Goal: Information Seeking & Learning: Learn about a topic

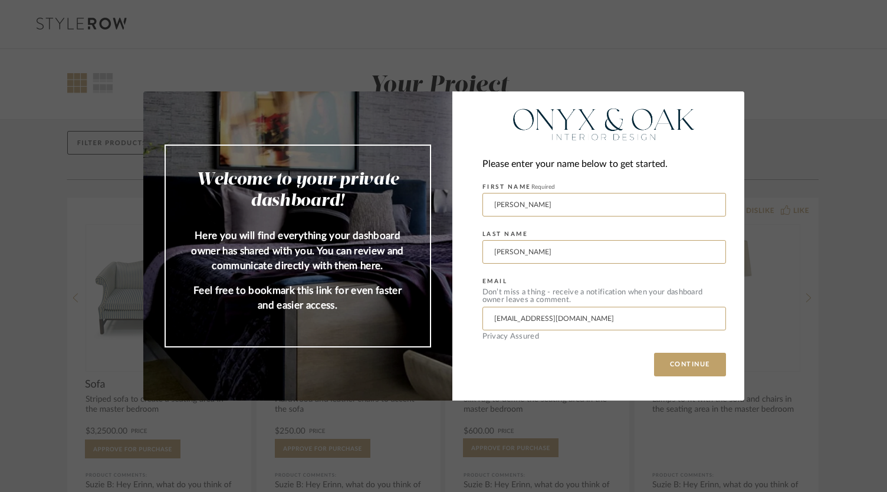
click at [789, 144] on div "Welcome to your private dashboard! Here you will find everything your dashboard…" at bounding box center [443, 246] width 887 height 492
click at [665, 367] on button "CONTINUE" at bounding box center [690, 365] width 72 height 24
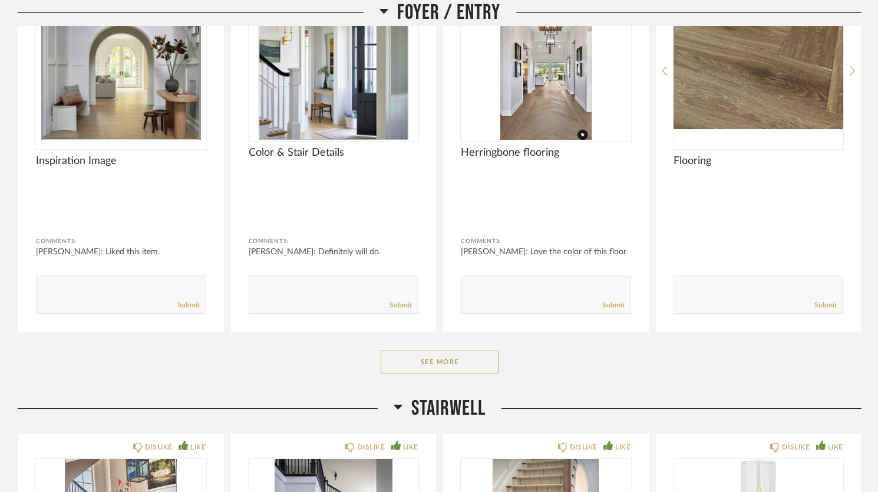
scroll to position [1201, 0]
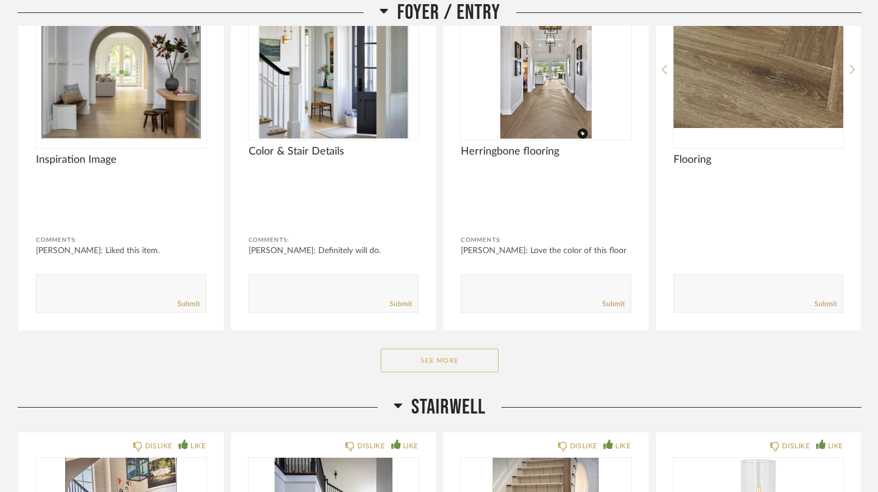
click at [436, 367] on button "See More" at bounding box center [440, 360] width 118 height 24
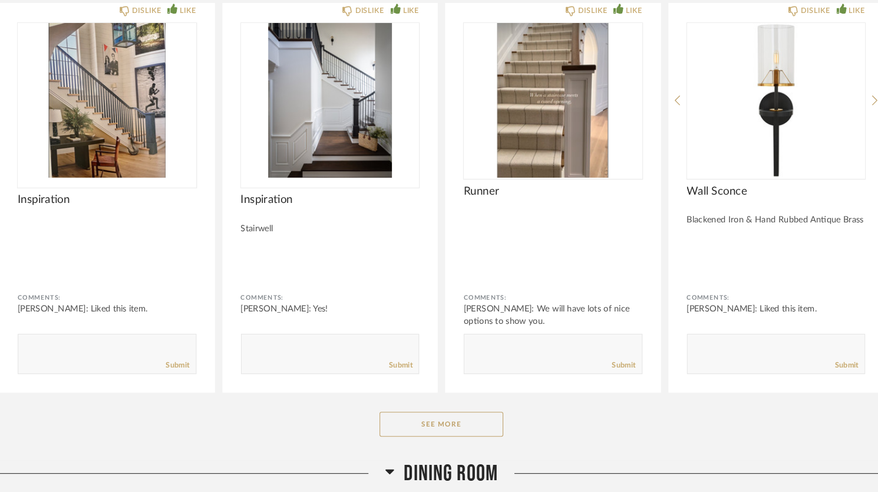
scroll to position [2385, 0]
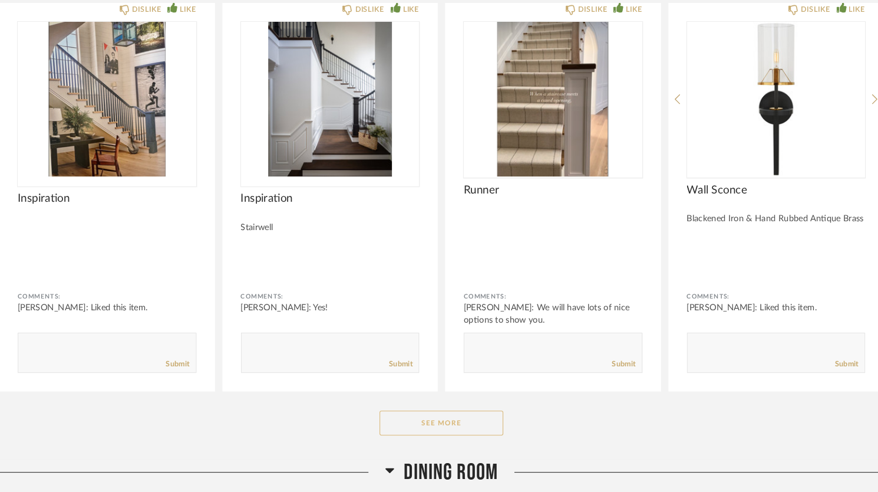
click at [442, 422] on button "See More" at bounding box center [440, 426] width 118 height 24
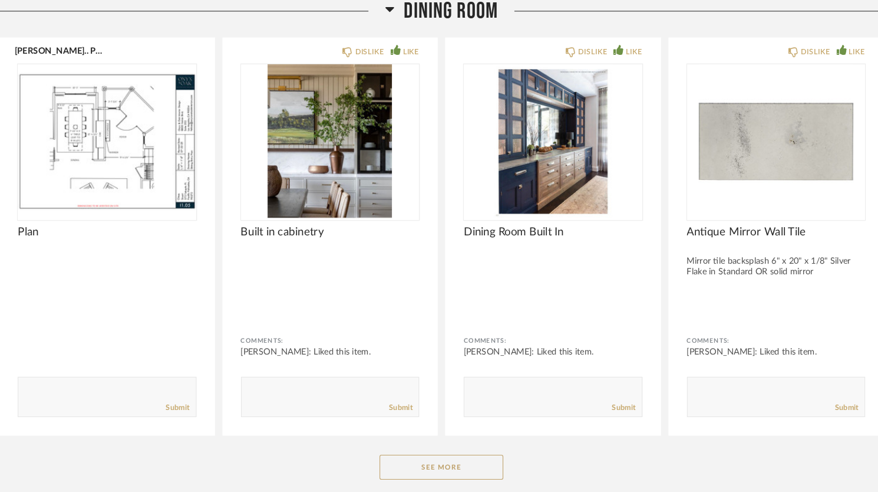
scroll to position [3222, 0]
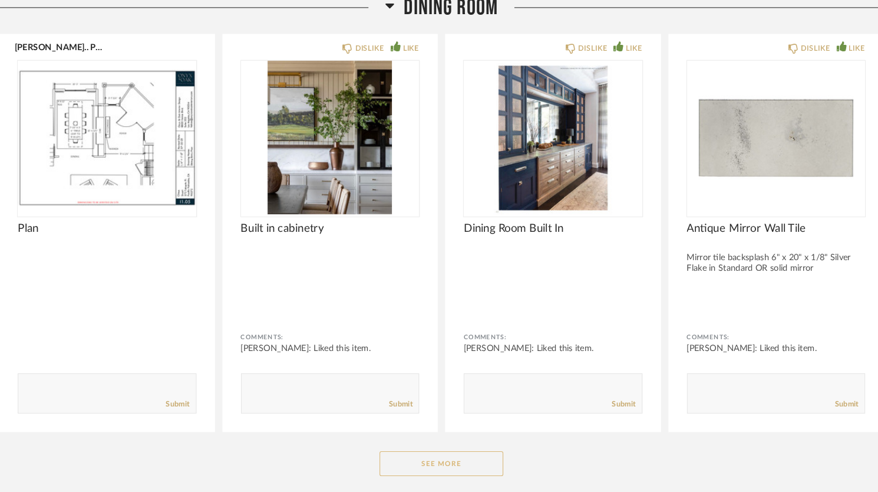
click at [440, 468] on button "See More" at bounding box center [440, 465] width 118 height 24
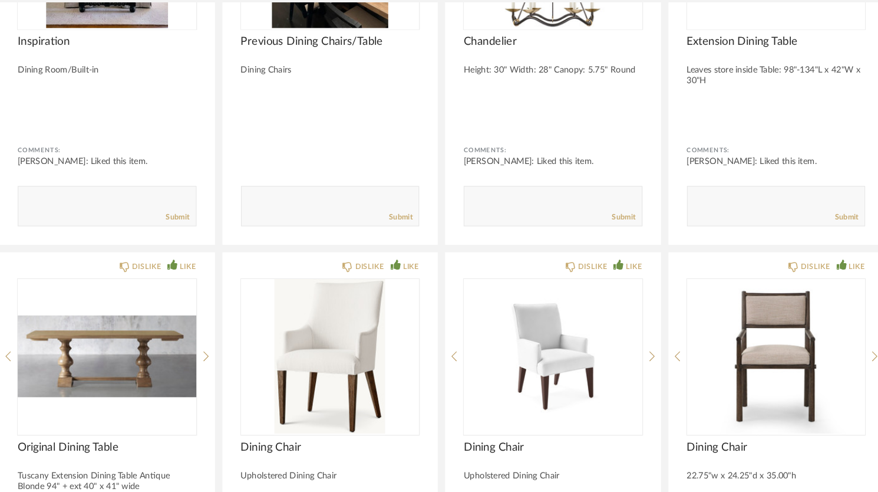
scroll to position [3788, 0]
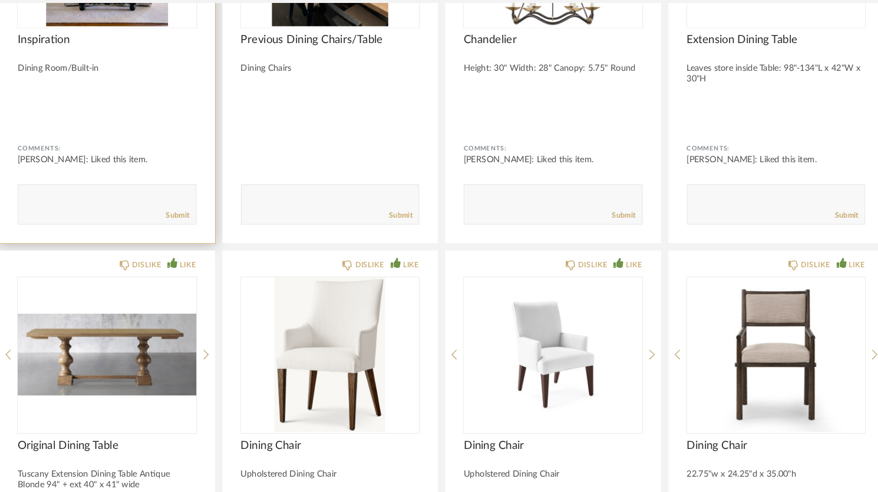
click at [39, 245] on div "DISLIKE LIKE Inspiration Dining Room/Built-in Comments: [PERSON_NAME]: Liked th…" at bounding box center [121, 65] width 206 height 379
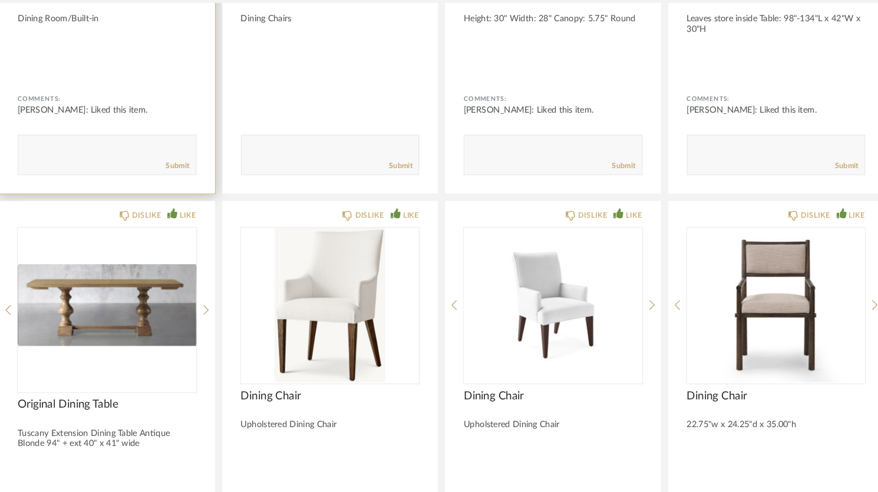
scroll to position [3836, 0]
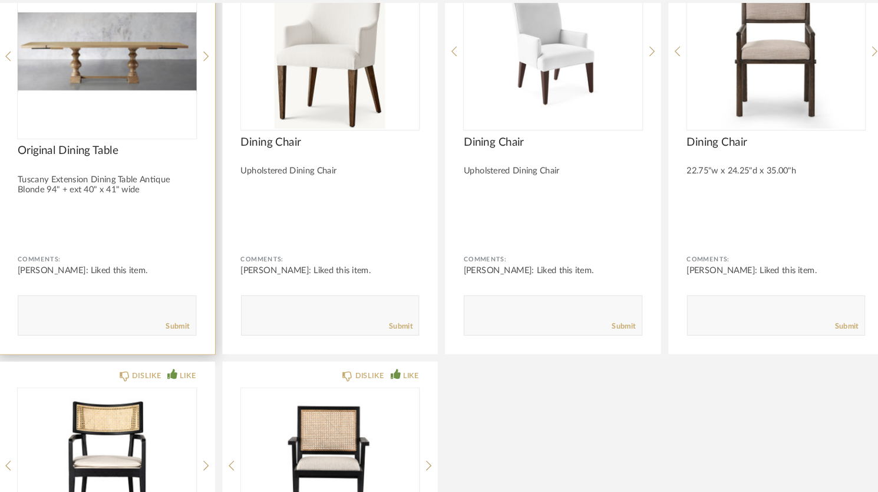
click at [55, 343] on div "DISLIKE LIKE Original Dining Table Tuscany Extension Dining Table Antique Blond…" at bounding box center [121, 166] width 206 height 387
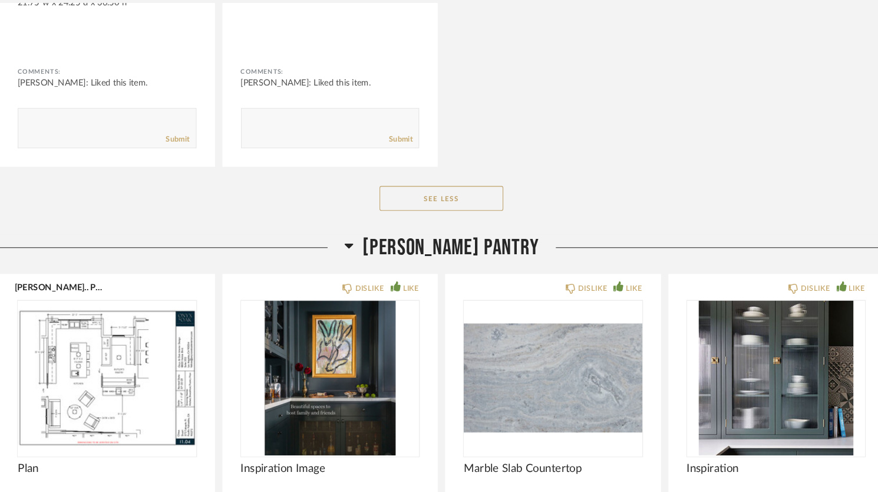
scroll to position [4641, 0]
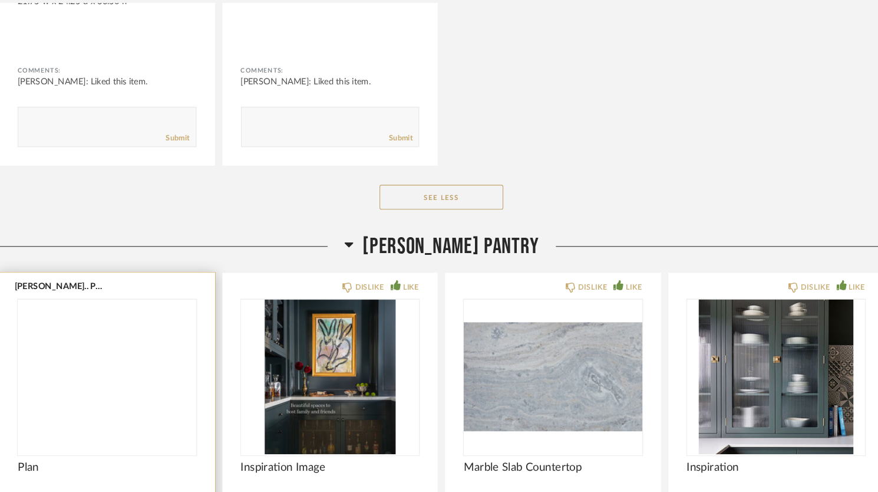
click at [0, 0] on img at bounding box center [0, 0] width 0 height 0
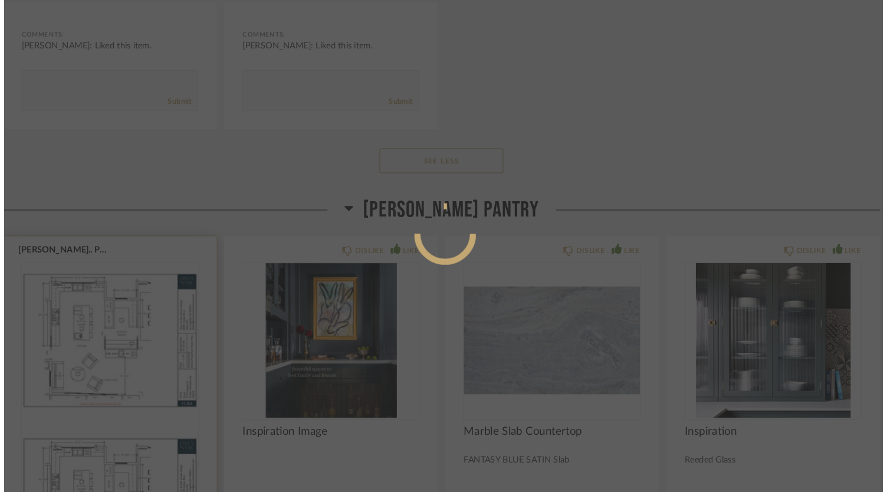
scroll to position [0, 0]
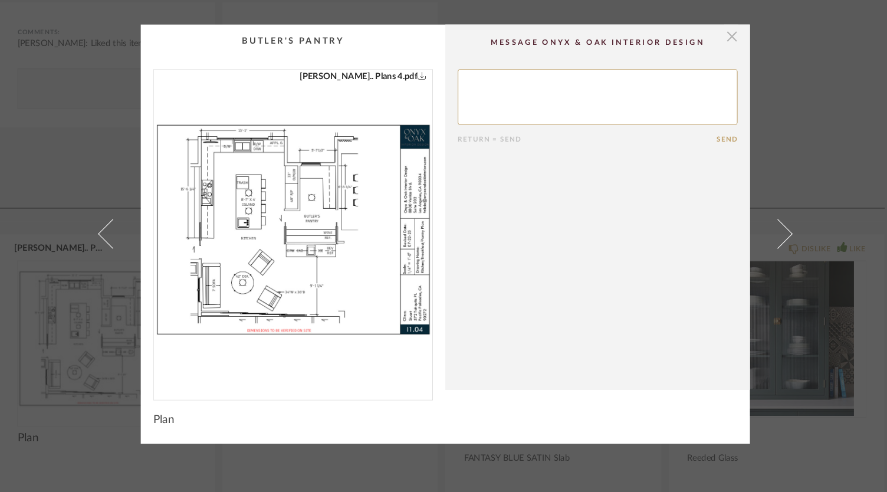
click at [704, 59] on span "button" at bounding box center [716, 59] width 24 height 24
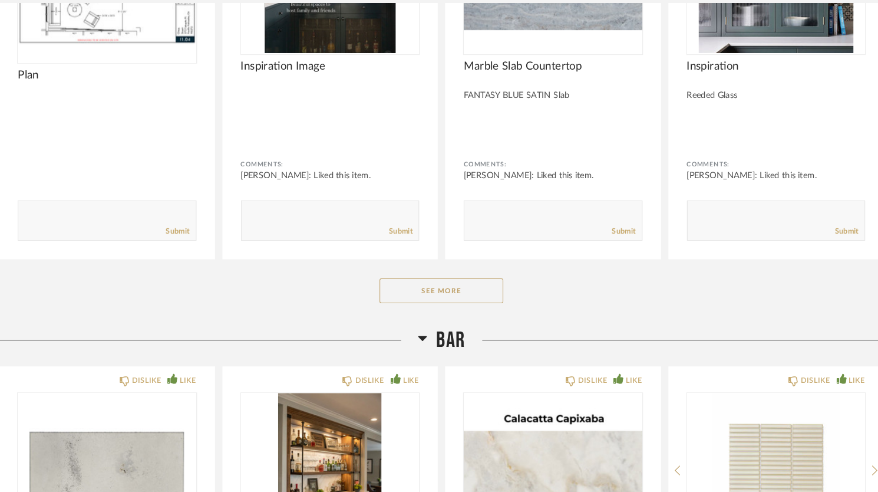
scroll to position [5023, 0]
click at [426, 291] on button "See More" at bounding box center [440, 300] width 118 height 24
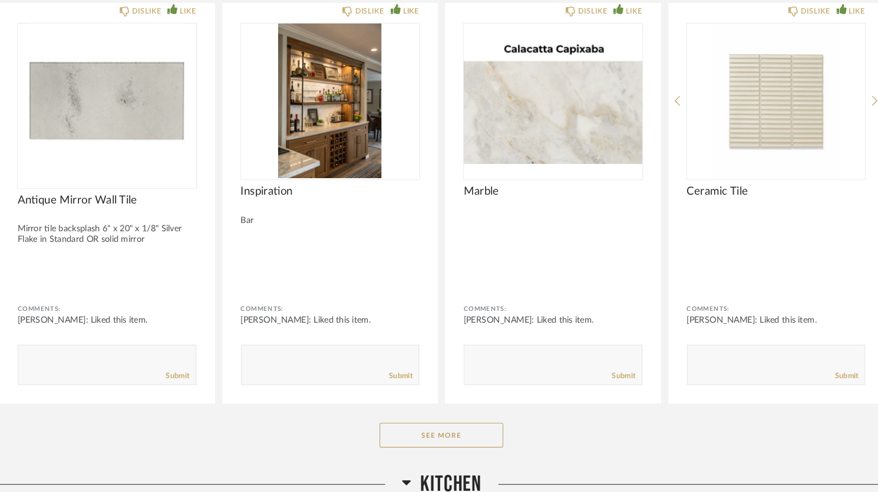
scroll to position [5748, 0]
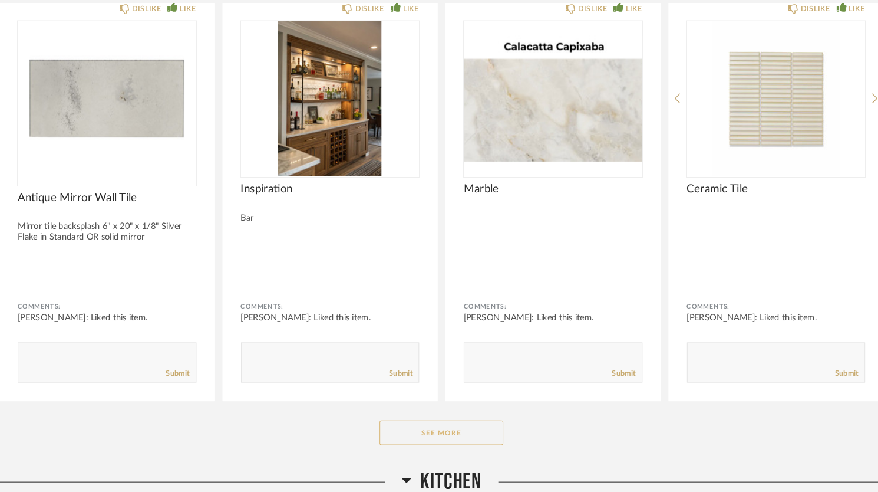
click at [427, 426] on button "See More" at bounding box center [440, 435] width 118 height 24
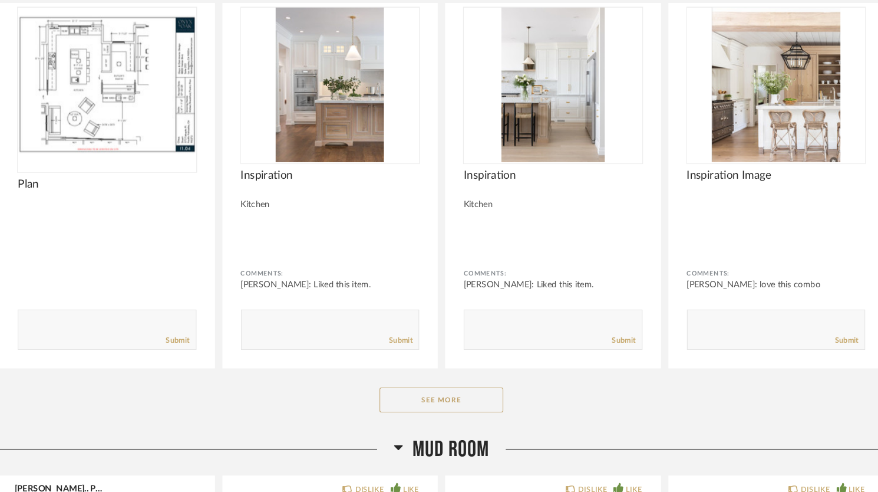
scroll to position [6637, 0]
click at [417, 401] on button "See More" at bounding box center [440, 403] width 118 height 24
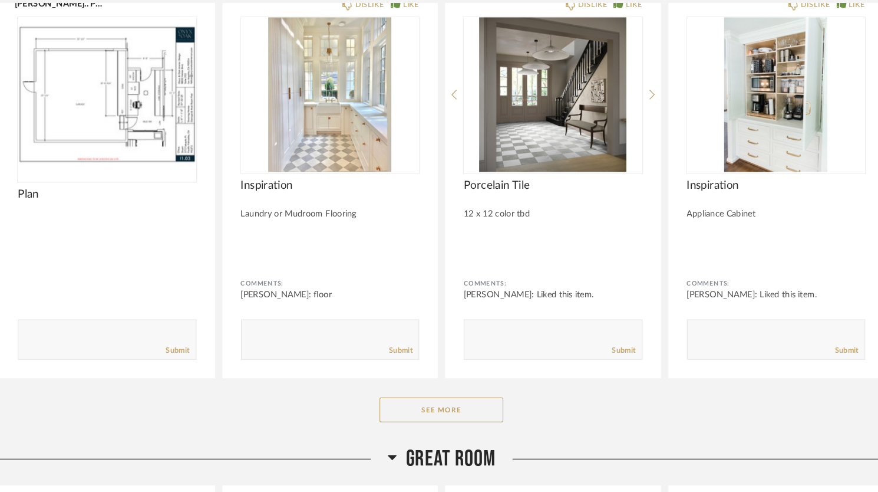
scroll to position [8640, 0]
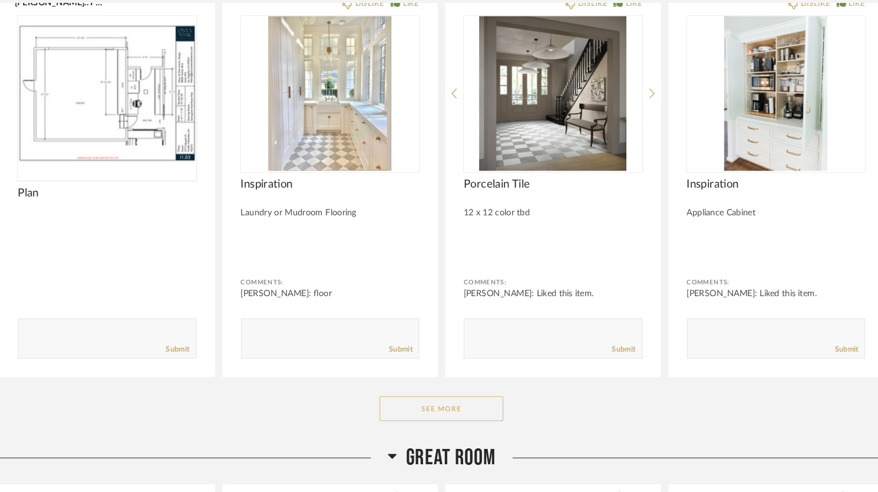
click at [419, 400] on button "See More" at bounding box center [440, 412] width 118 height 24
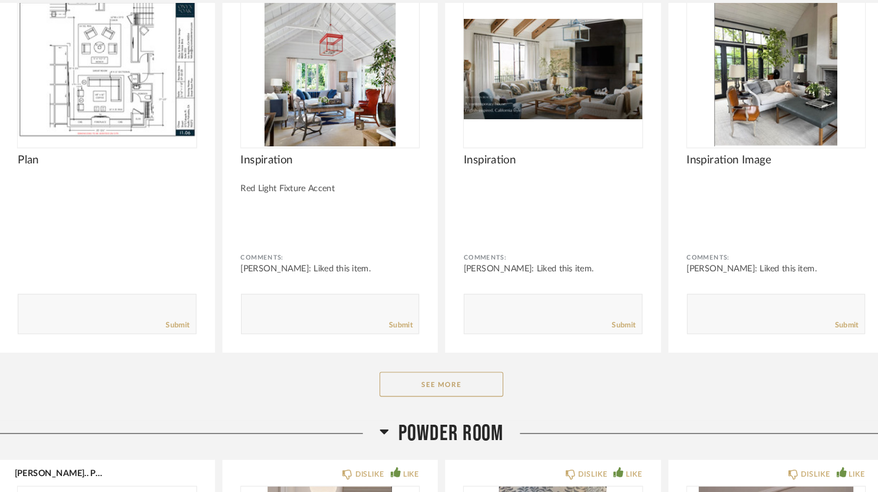
scroll to position [9904, 0]
click at [420, 377] on button "See More" at bounding box center [440, 389] width 118 height 24
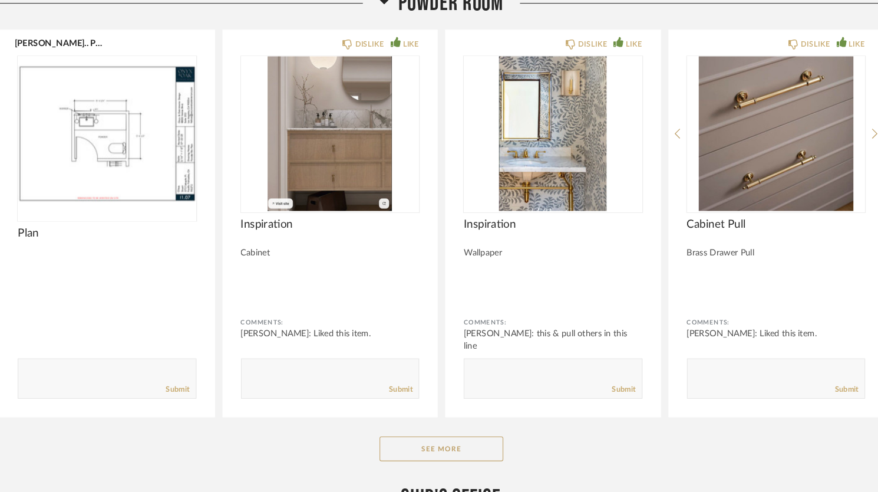
scroll to position [11828, 0]
click at [431, 439] on button "See More" at bounding box center [440, 451] width 118 height 24
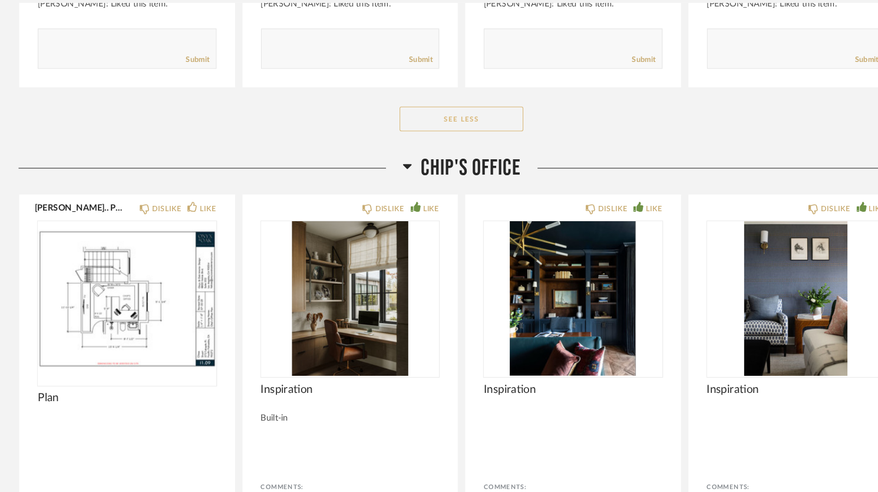
scroll to position [12707, 0]
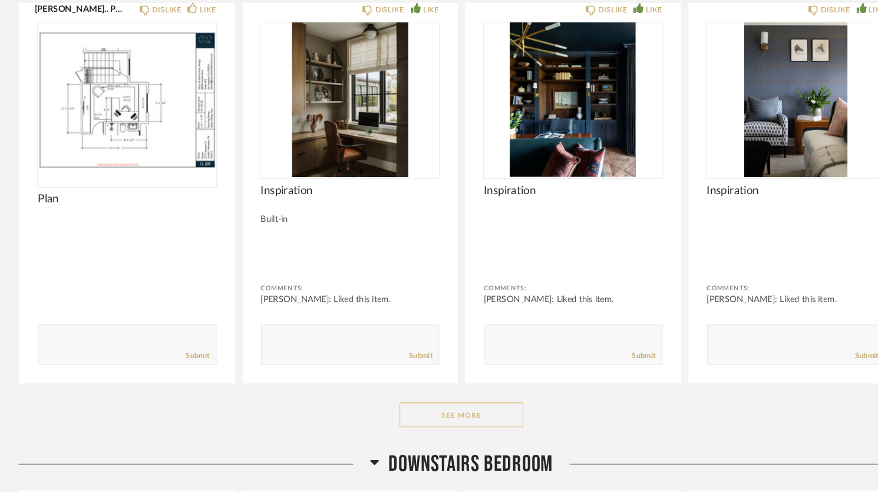
click at [444, 406] on button "See More" at bounding box center [440, 418] width 118 height 24
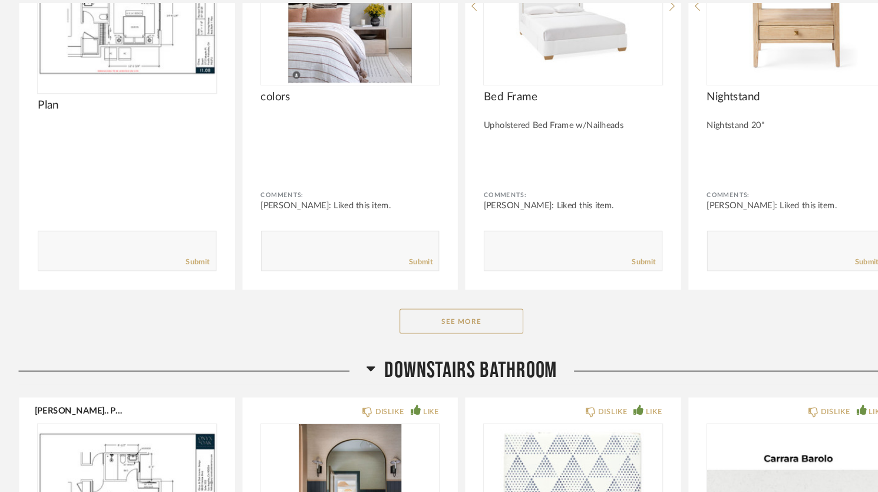
scroll to position [14432, 0]
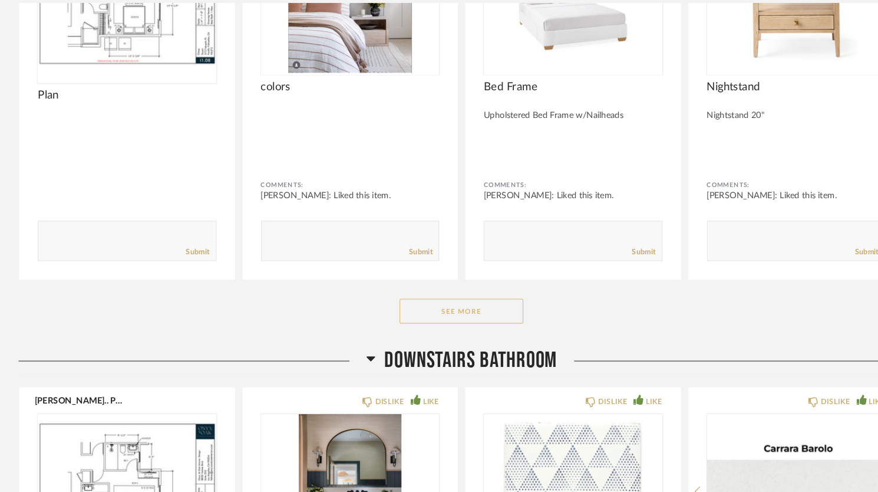
click at [434, 308] on button "See More" at bounding box center [440, 320] width 118 height 24
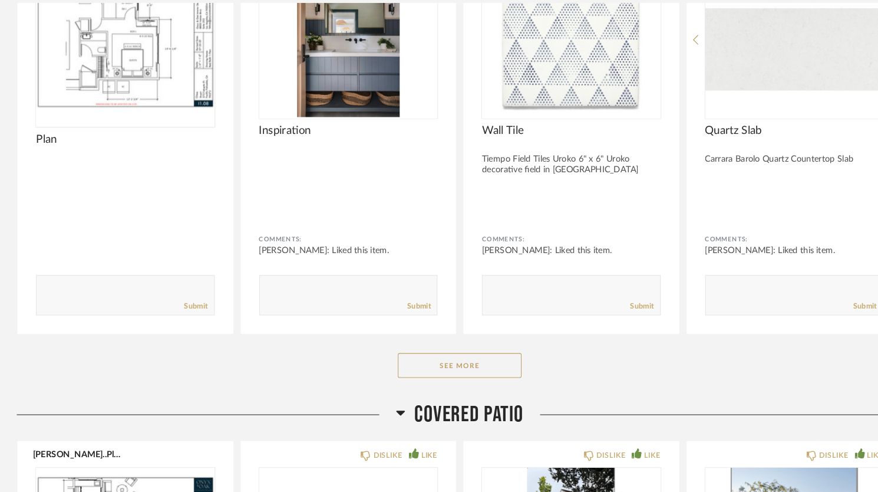
scroll to position [15246, 0]
click at [444, 359] on button "See More" at bounding box center [440, 371] width 118 height 24
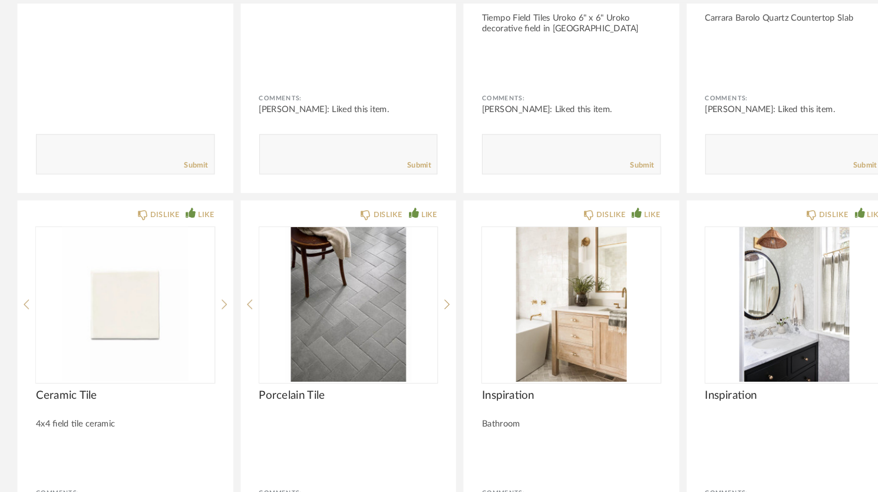
scroll to position [15381, 0]
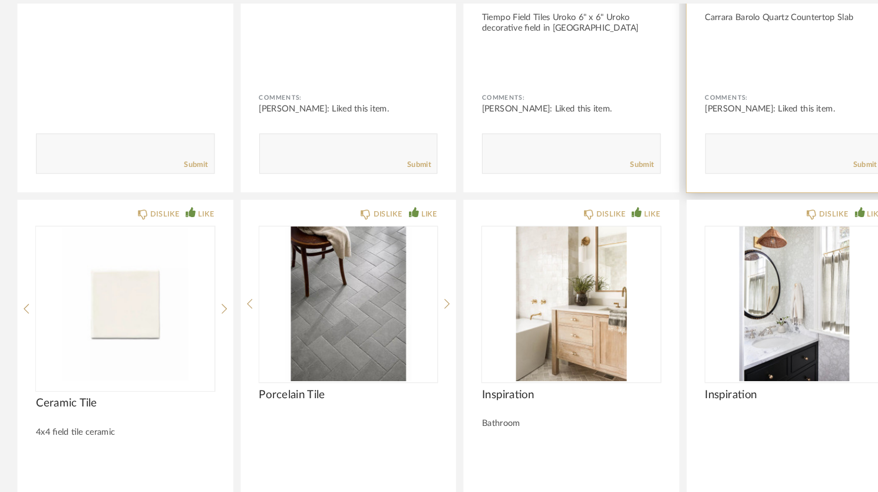
click at [779, 111] on div "Comments: [PERSON_NAME]: Liked this item. Submit" at bounding box center [759, 149] width 170 height 78
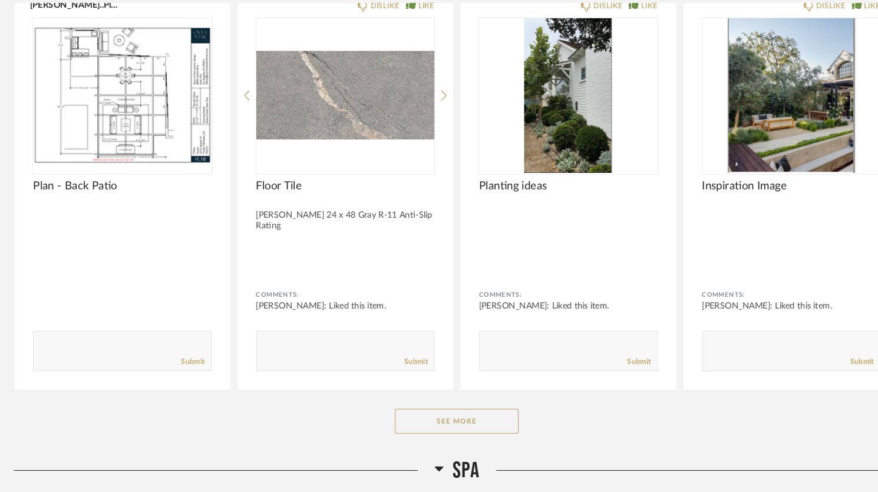
scroll to position [16444, 0]
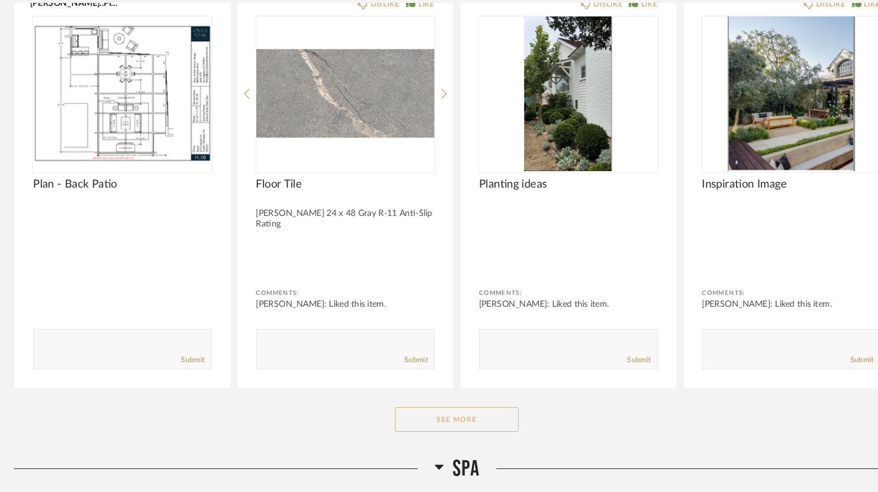
click at [426, 411] on button "See More" at bounding box center [440, 423] width 118 height 24
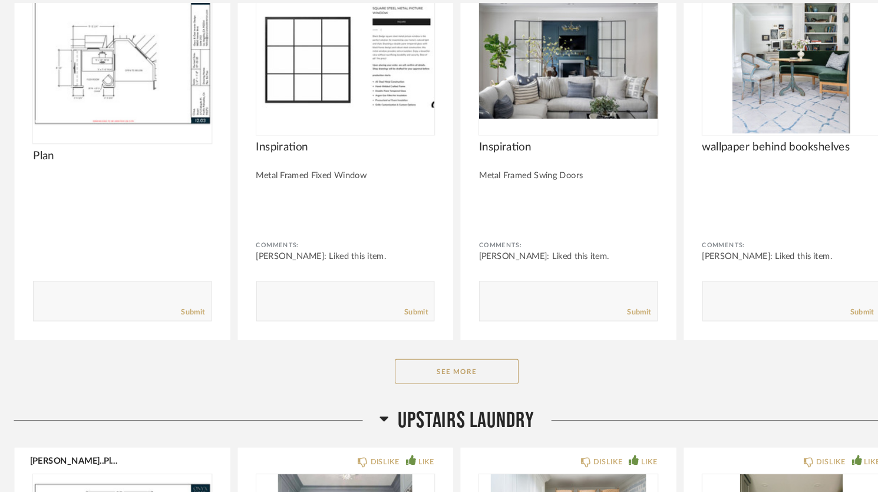
scroll to position [18940, 0]
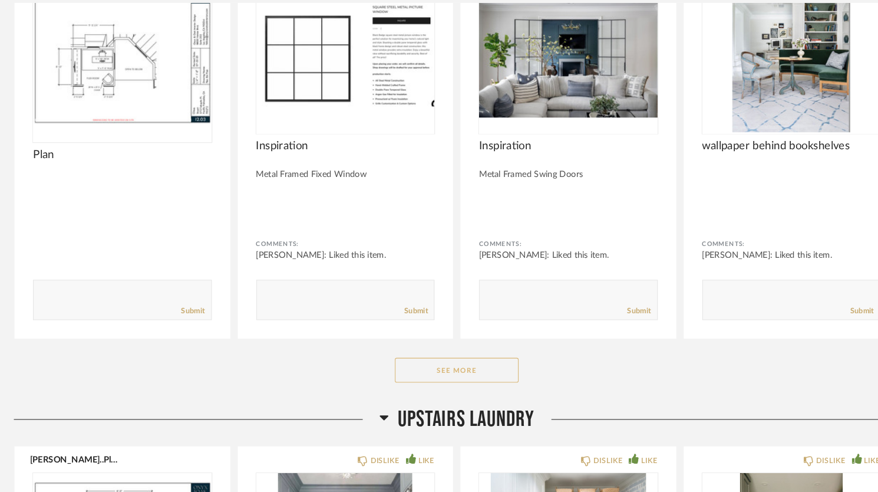
click at [424, 364] on button "See More" at bounding box center [440, 376] width 118 height 24
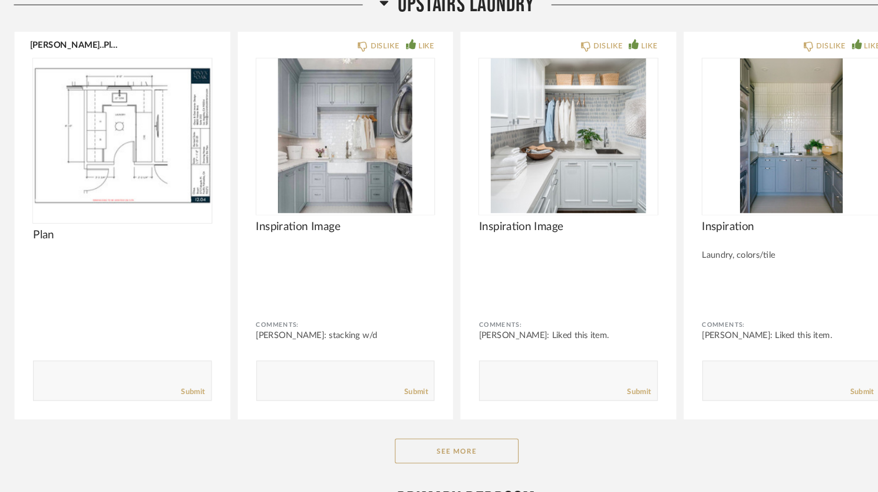
scroll to position [20108, 0]
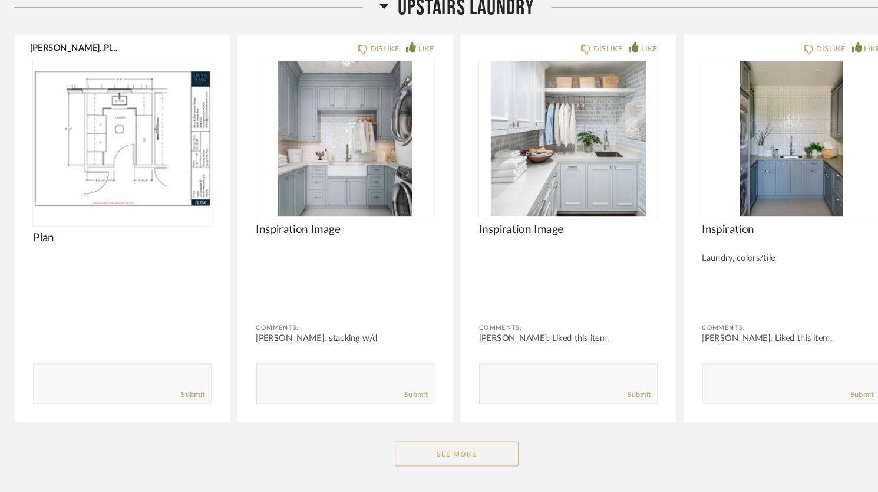
click at [407, 439] on button "See More" at bounding box center [440, 451] width 118 height 24
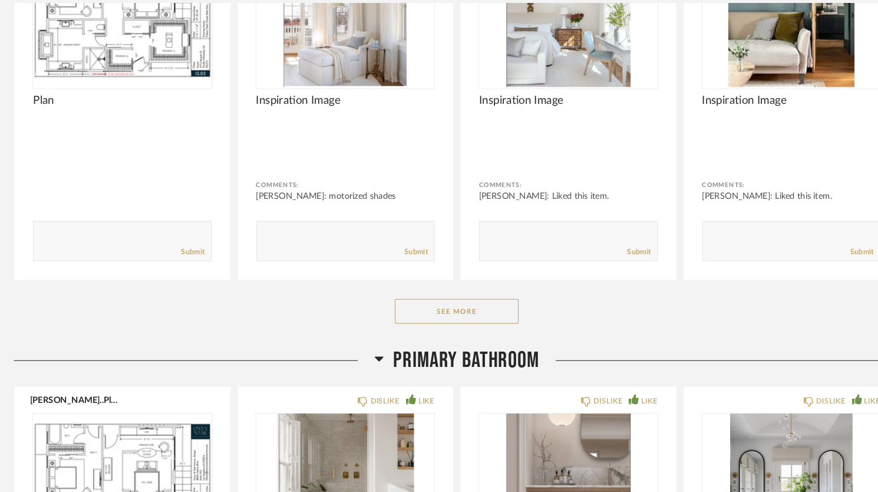
scroll to position [21855, 0]
click at [416, 307] on button "See More" at bounding box center [440, 319] width 118 height 24
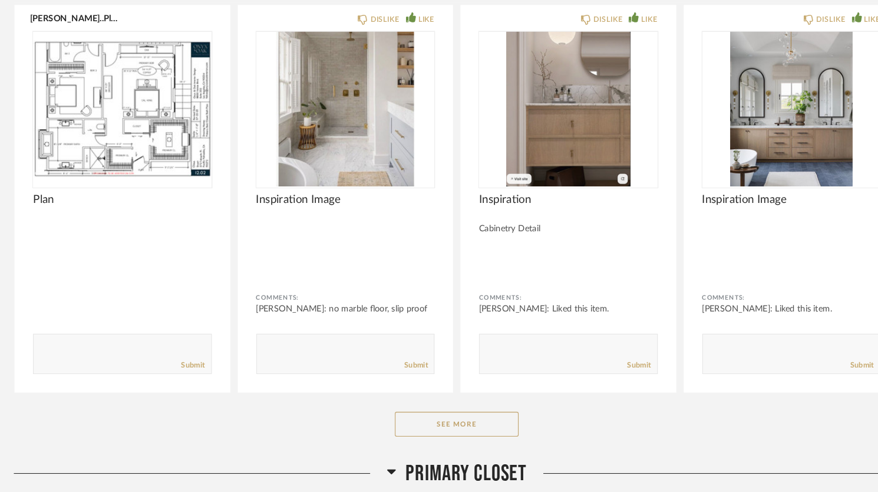
scroll to position [22614, 0]
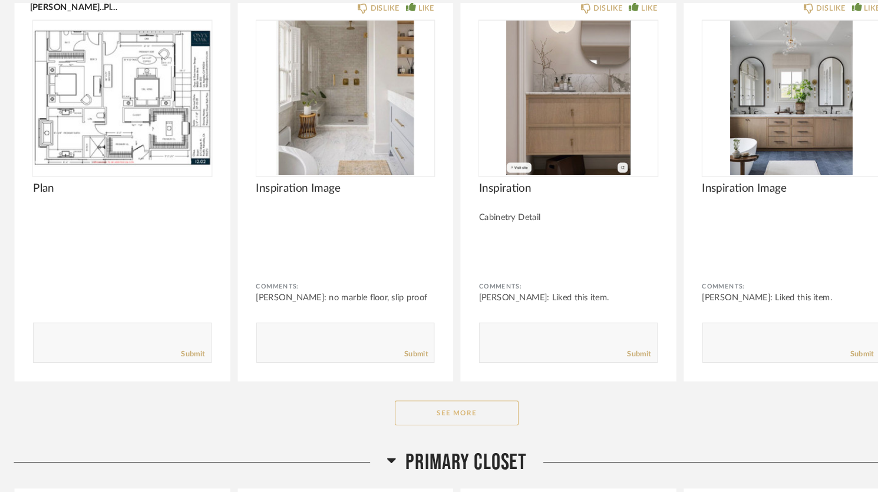
click at [428, 404] on button "See More" at bounding box center [440, 416] width 118 height 24
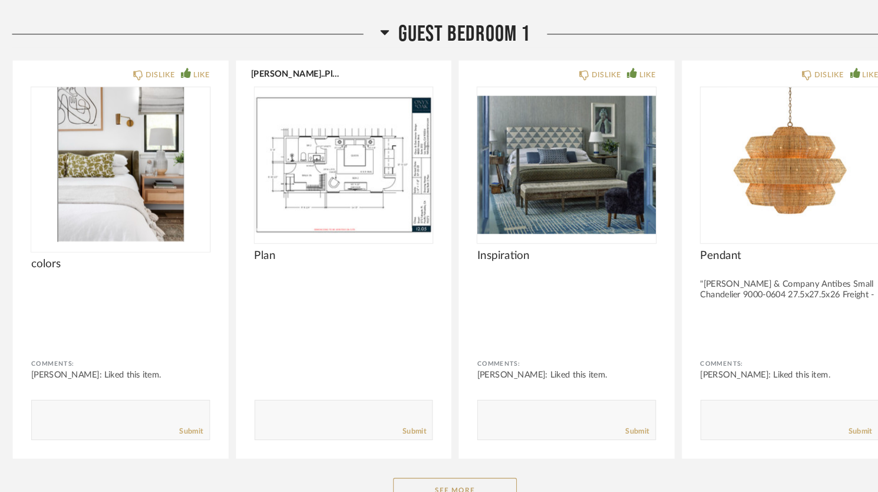
scroll to position [24617, 0]
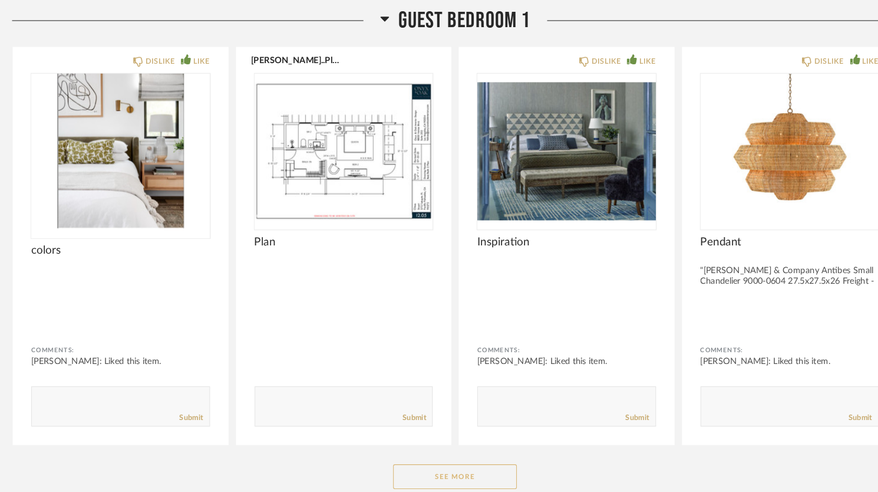
click at [455, 465] on button "See More" at bounding box center [440, 477] width 118 height 24
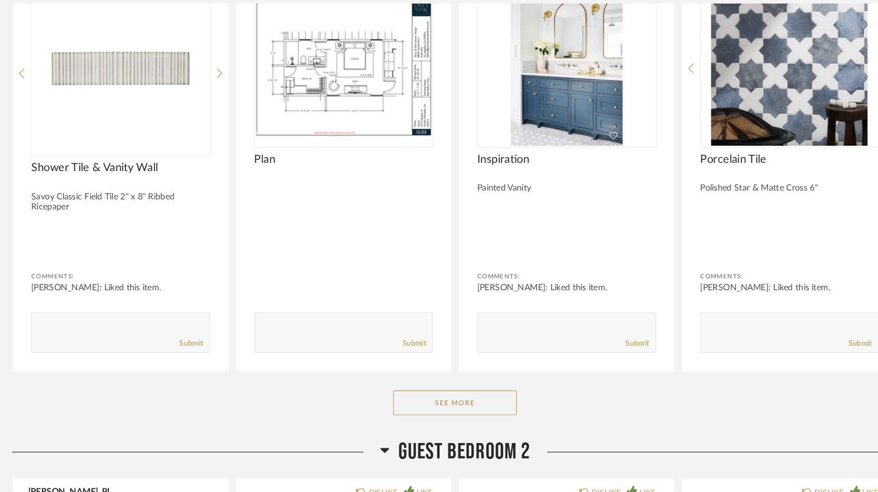
scroll to position [25565, 0]
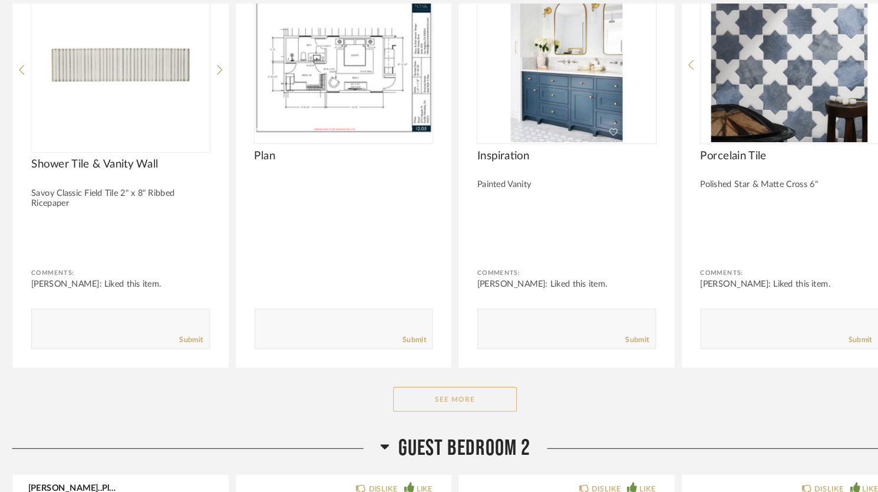
click at [430, 391] on button "See More" at bounding box center [440, 403] width 118 height 24
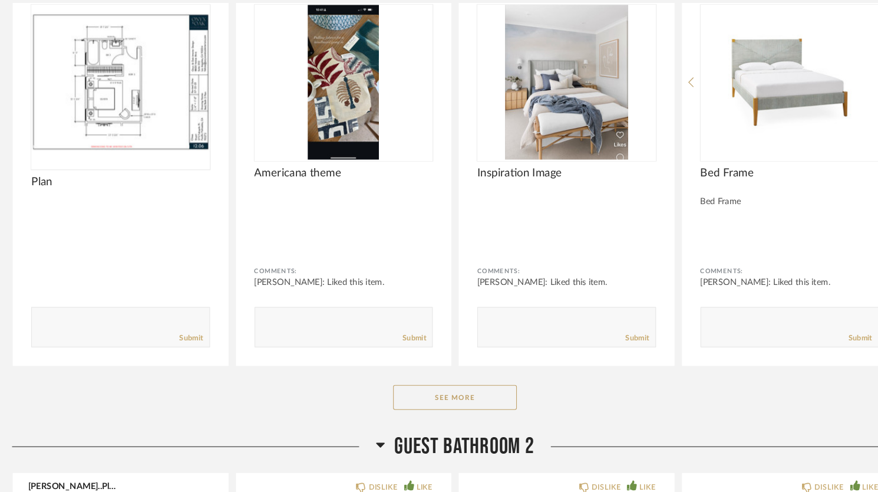
scroll to position [26802, 0]
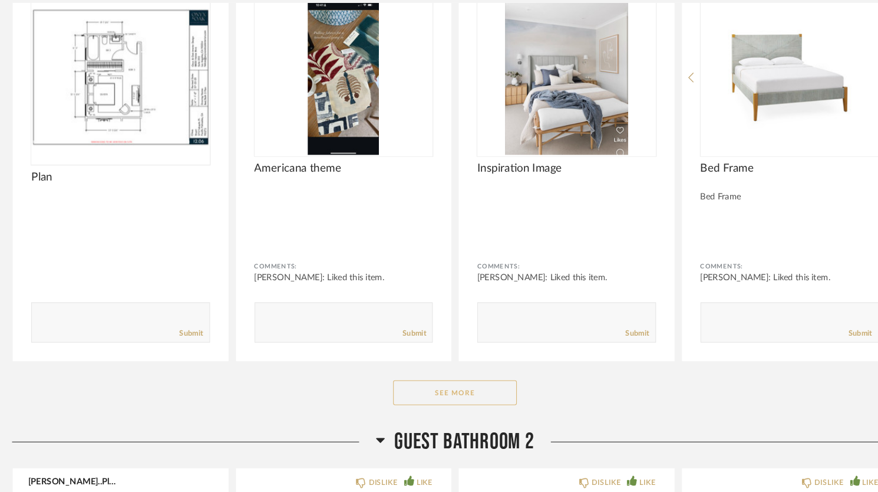
click at [423, 386] on button "See More" at bounding box center [440, 398] width 118 height 24
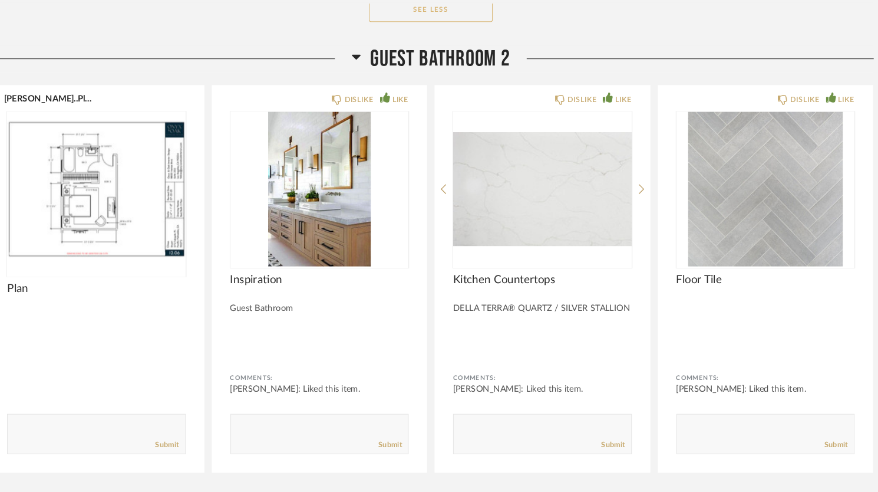
scroll to position [27612, 0]
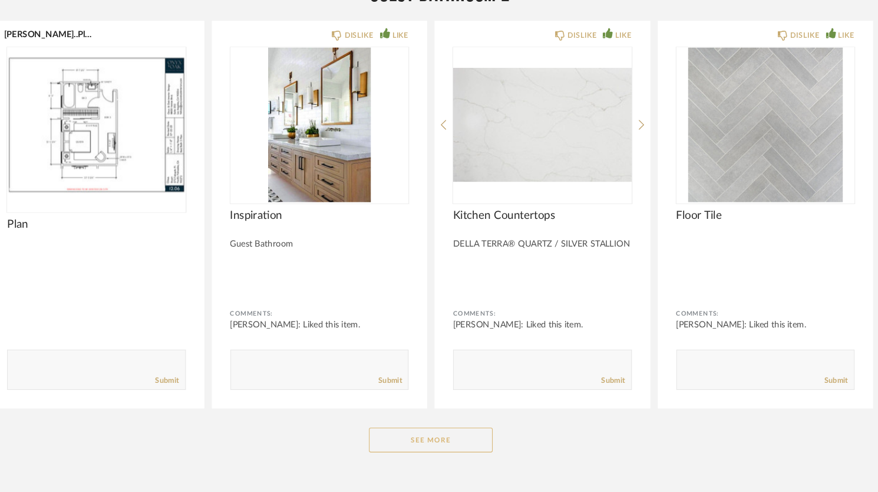
click at [432, 430] on button "See More" at bounding box center [440, 442] width 118 height 24
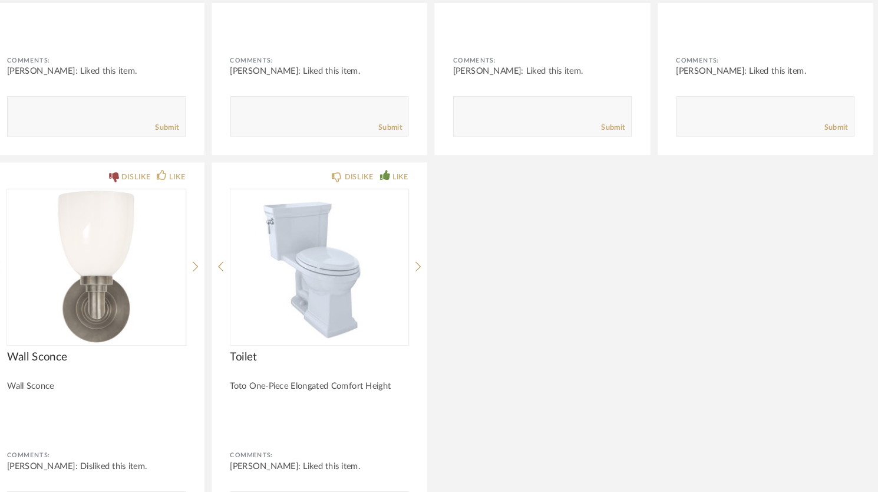
scroll to position [28373, 0]
